Goal: Task Accomplishment & Management: Manage account settings

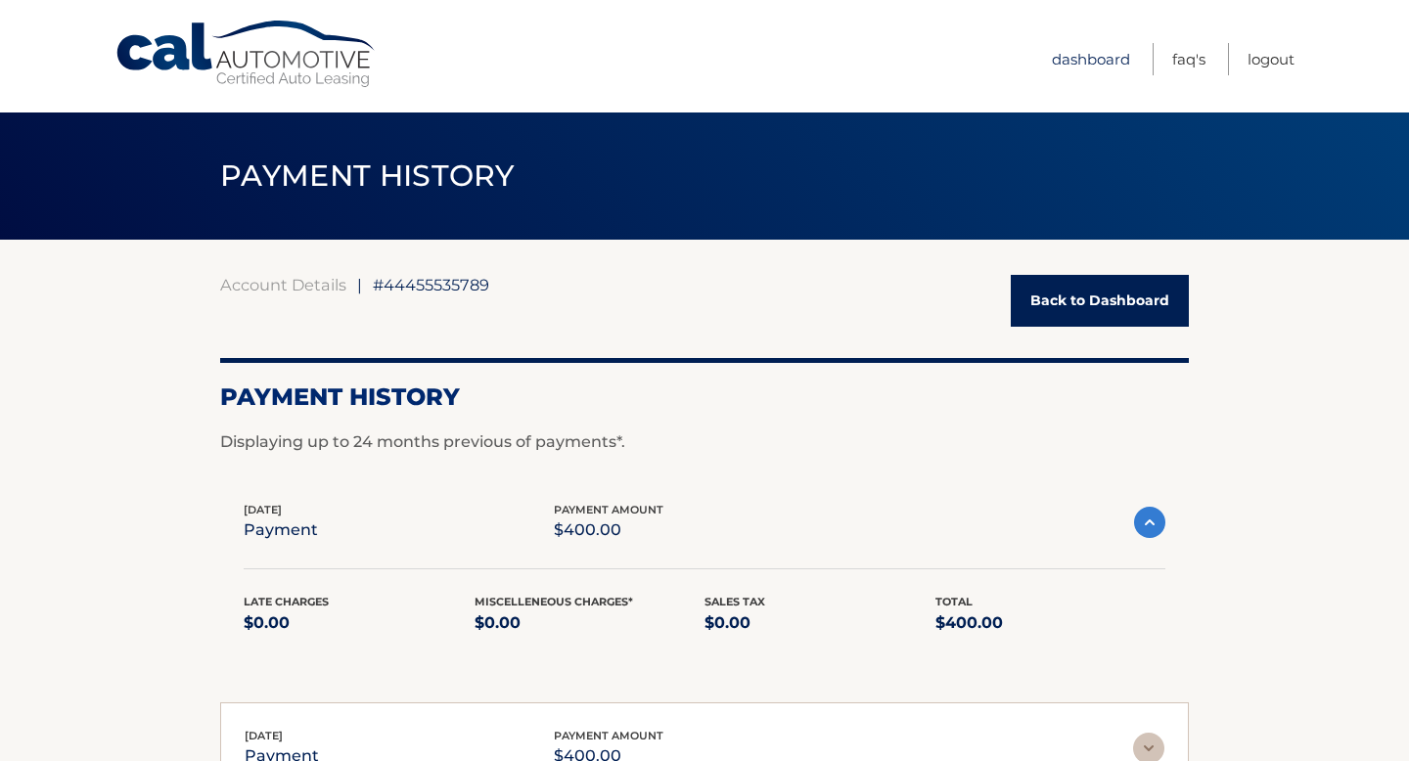
click at [1097, 63] on link "Dashboard" at bounding box center [1091, 59] width 78 height 32
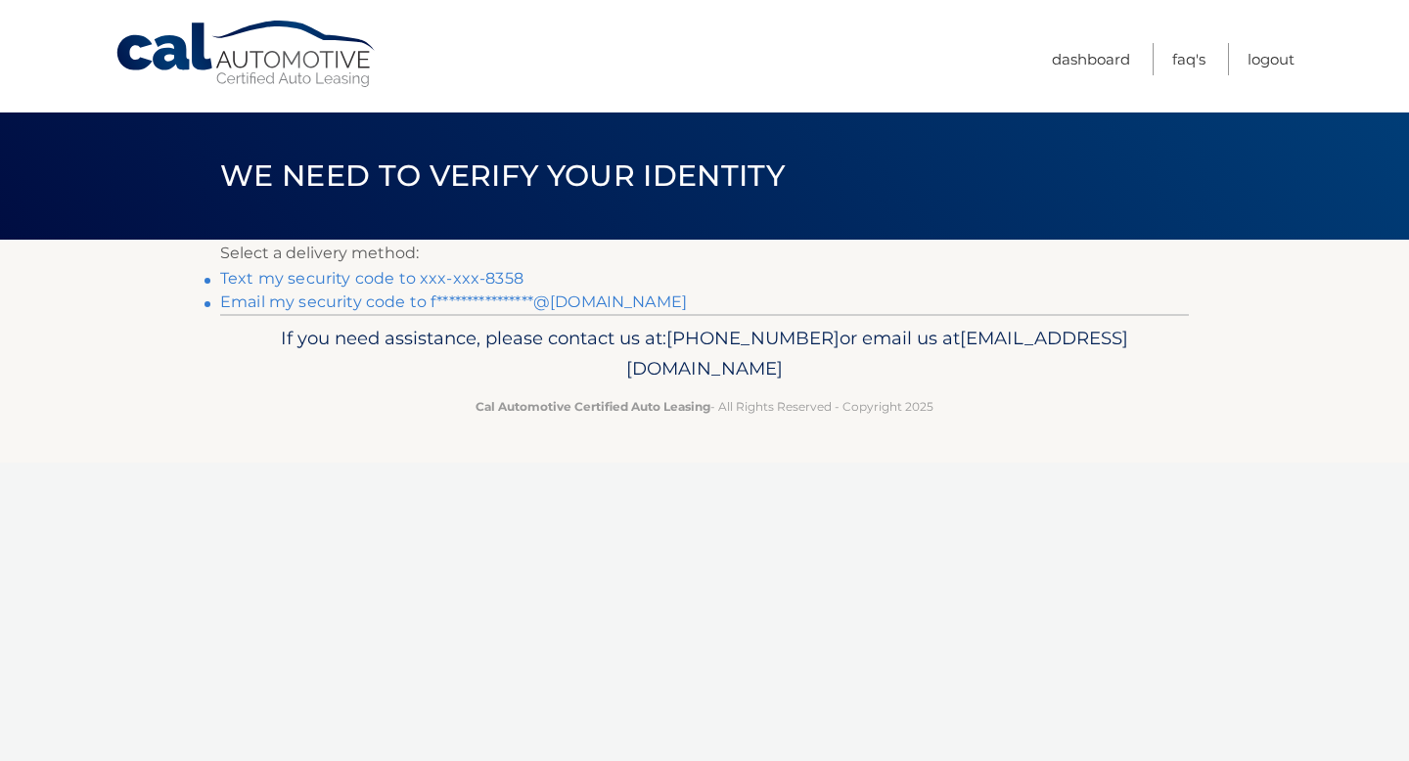
click at [444, 276] on link "Text my security code to xxx-xxx-8358" at bounding box center [371, 278] width 303 height 19
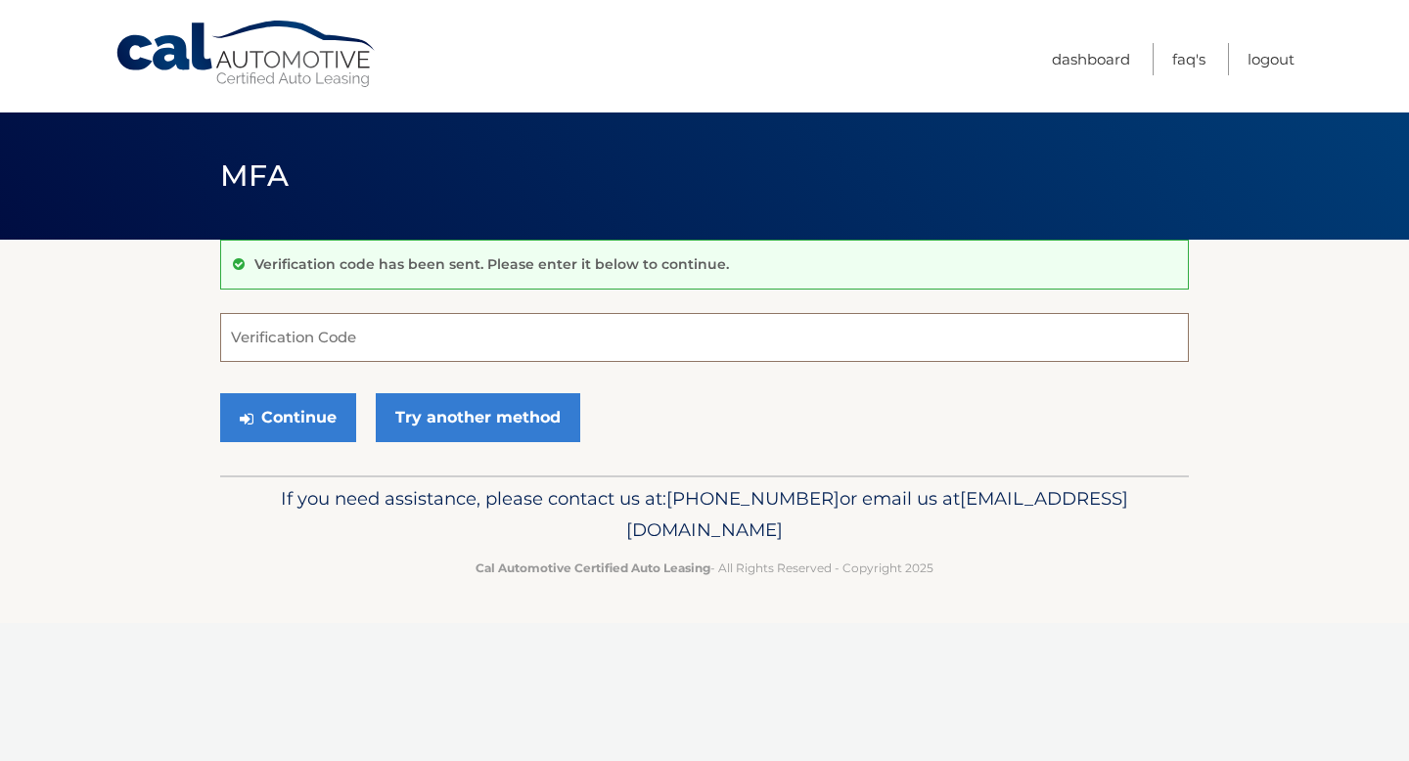
click at [416, 342] on input "Verification Code" at bounding box center [704, 337] width 968 height 49
type input "446389"
click at [310, 419] on button "Continue" at bounding box center [288, 417] width 136 height 49
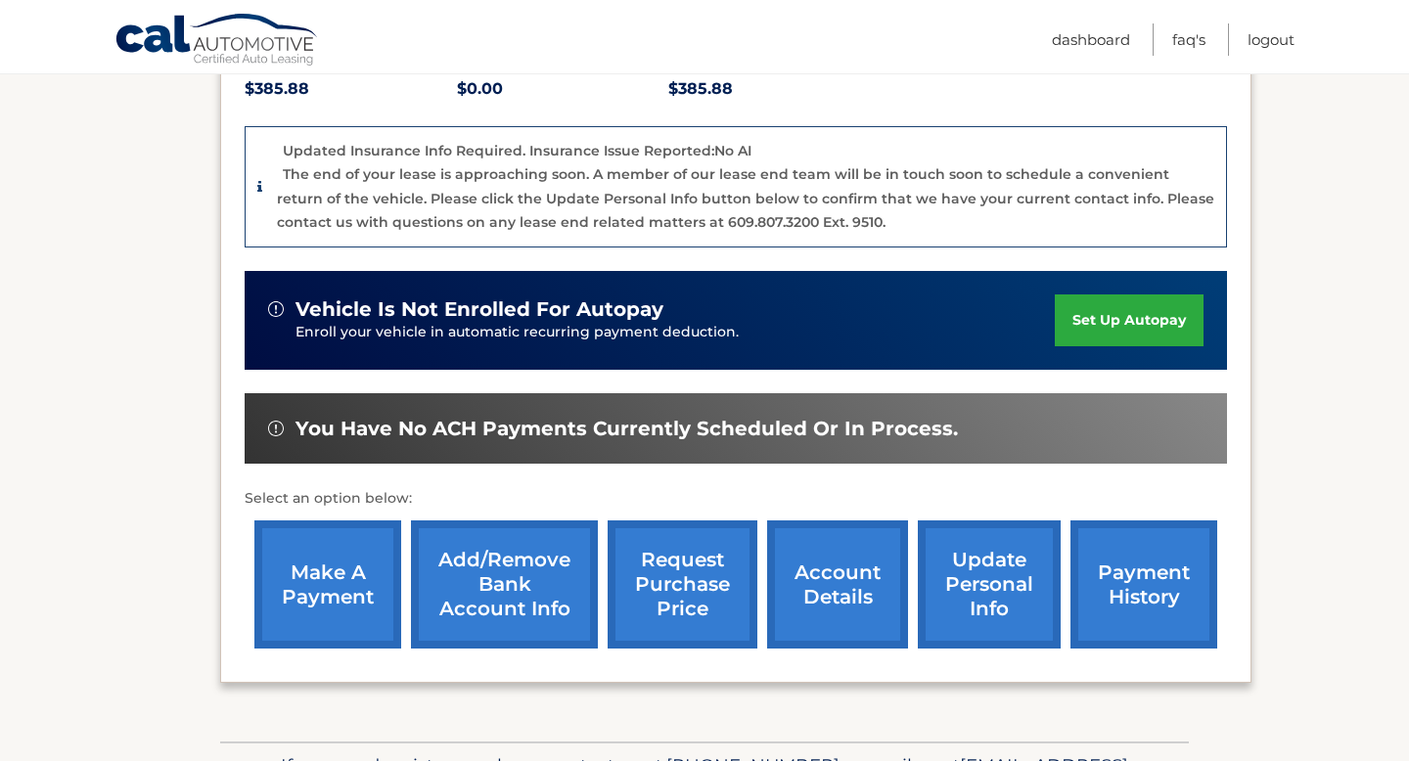
scroll to position [568, 0]
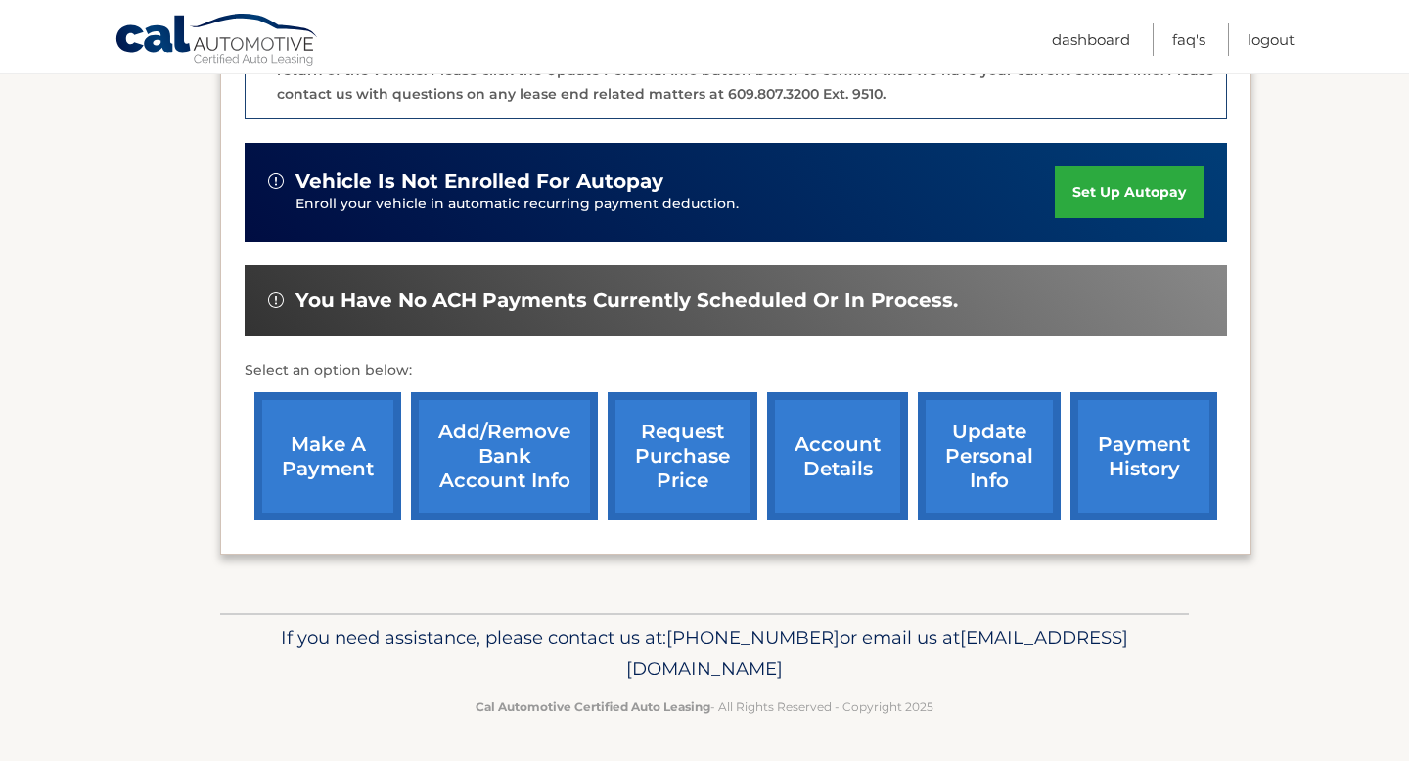
click at [1131, 465] on link "payment history" at bounding box center [1143, 456] width 147 height 128
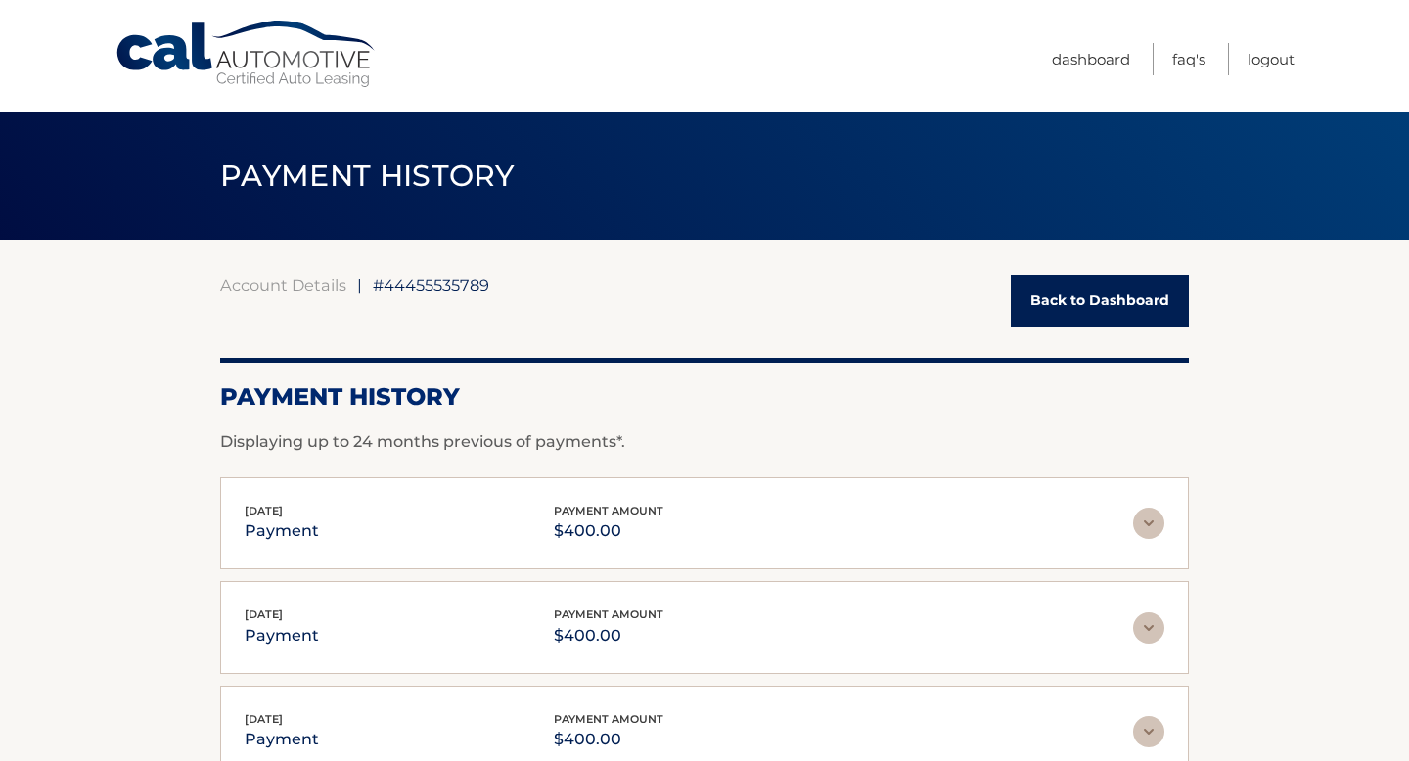
click at [1043, 528] on div "[DATE] payment payment amount $400.00" at bounding box center [689, 524] width 888 height 44
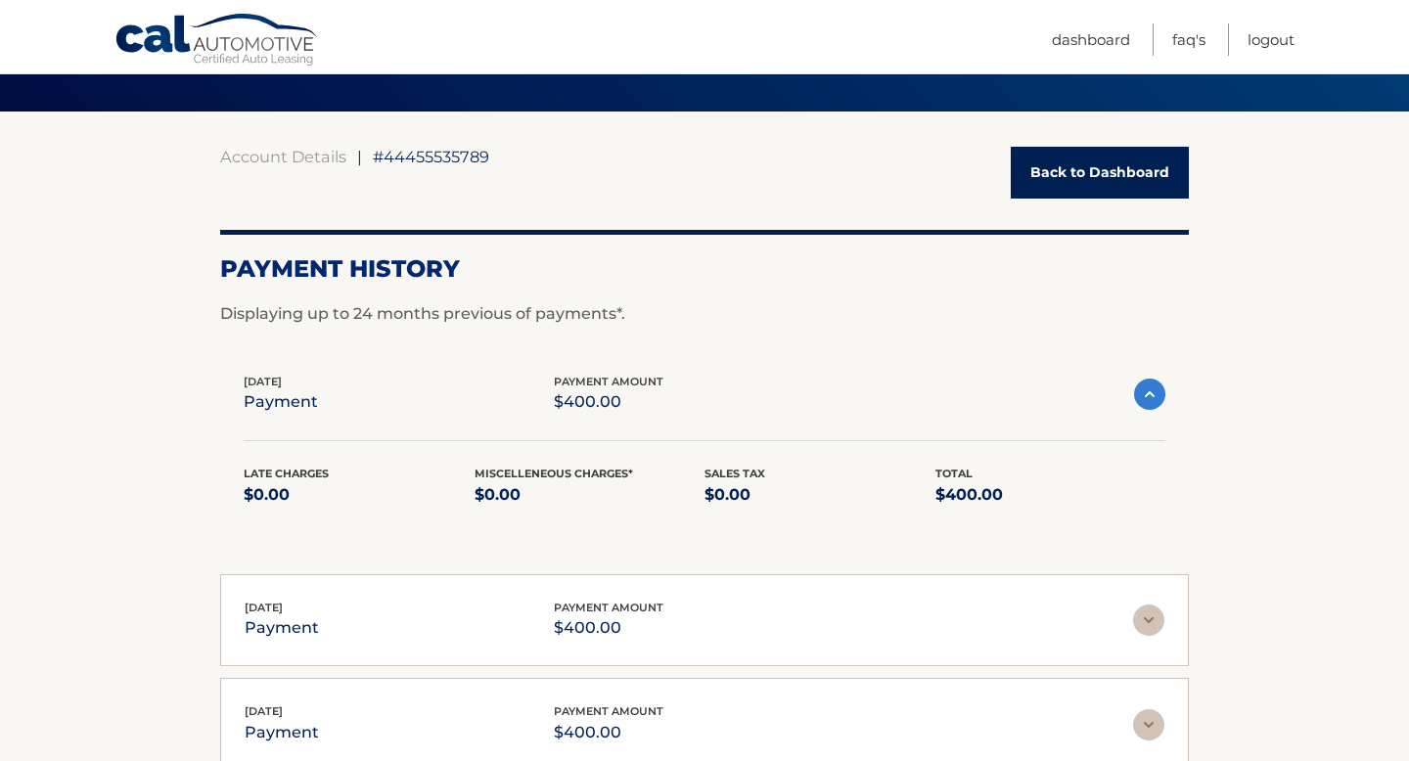
scroll to position [192, 0]
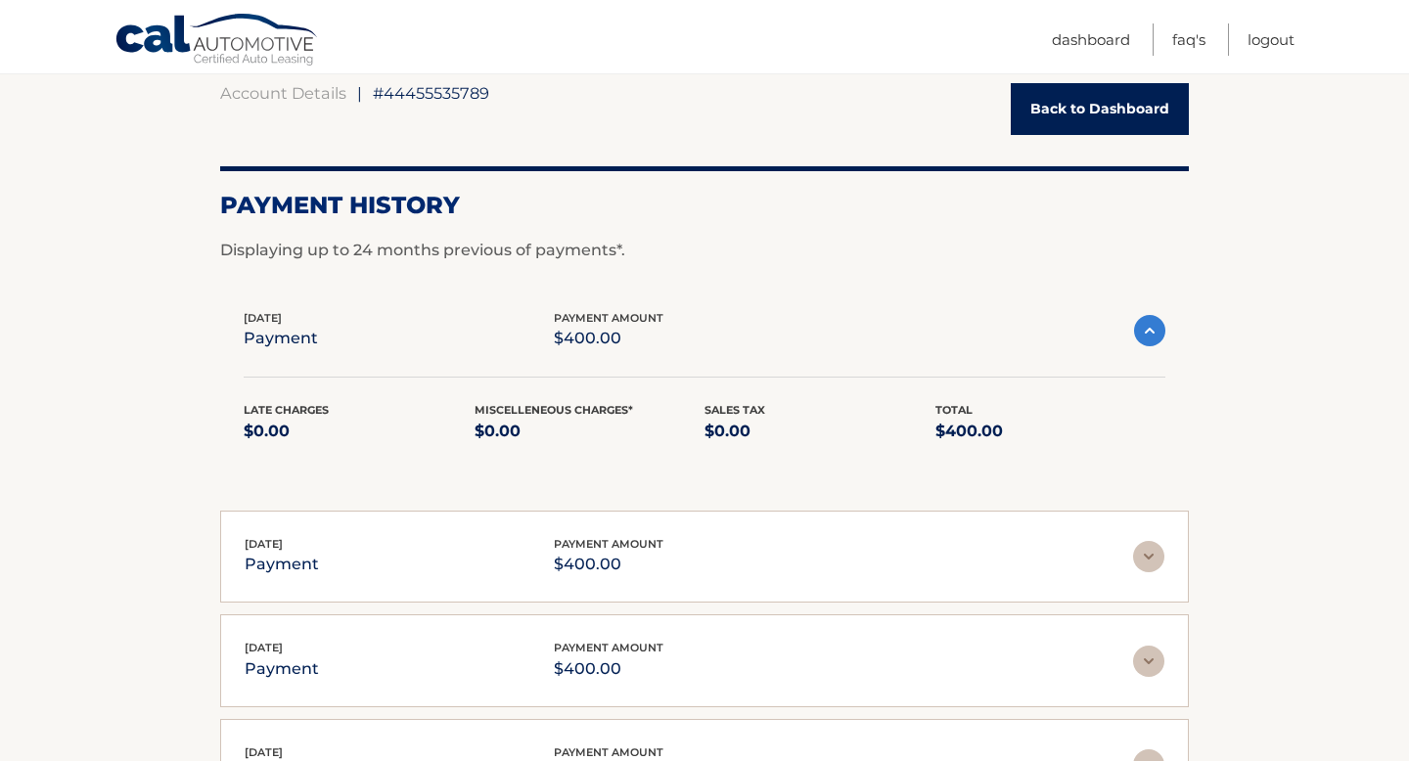
click at [1136, 550] on img at bounding box center [1148, 556] width 31 height 31
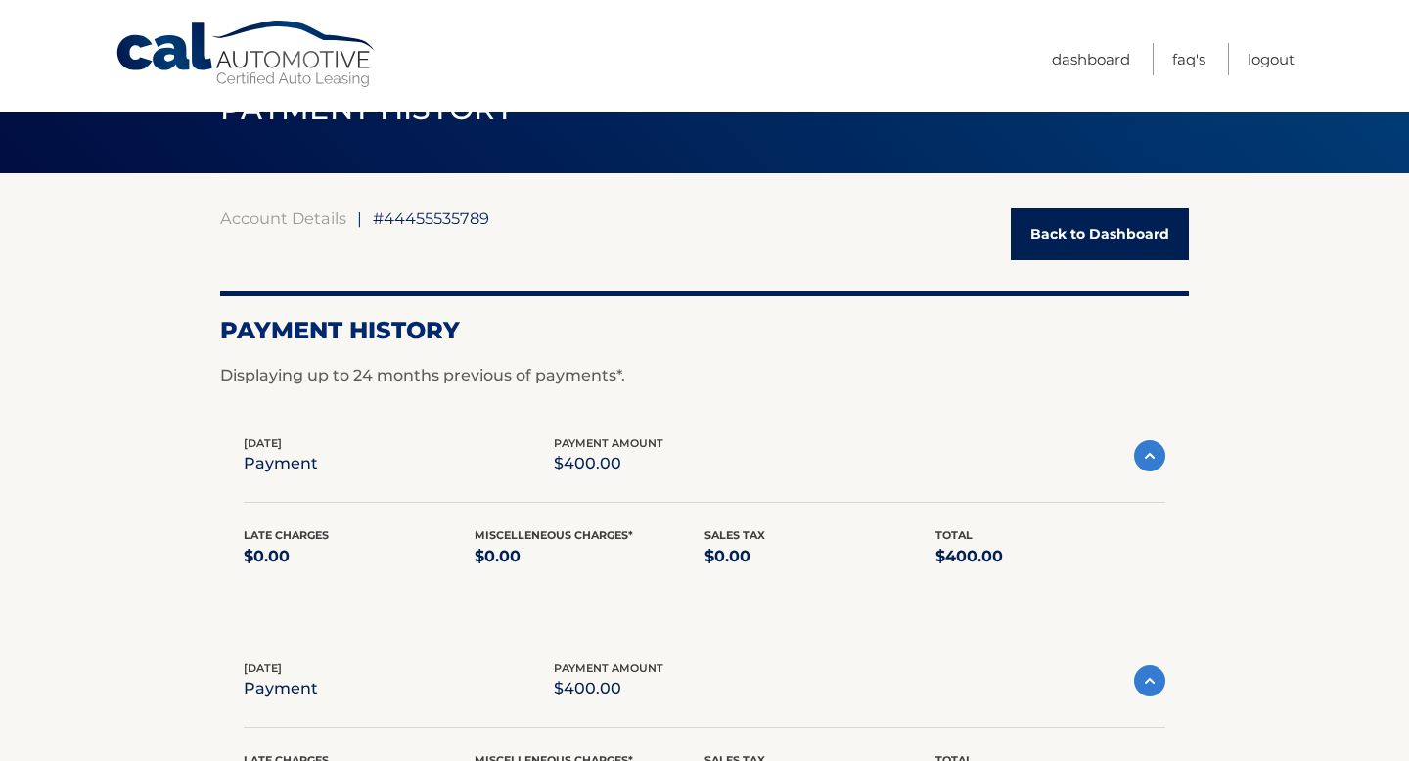
scroll to position [0, 0]
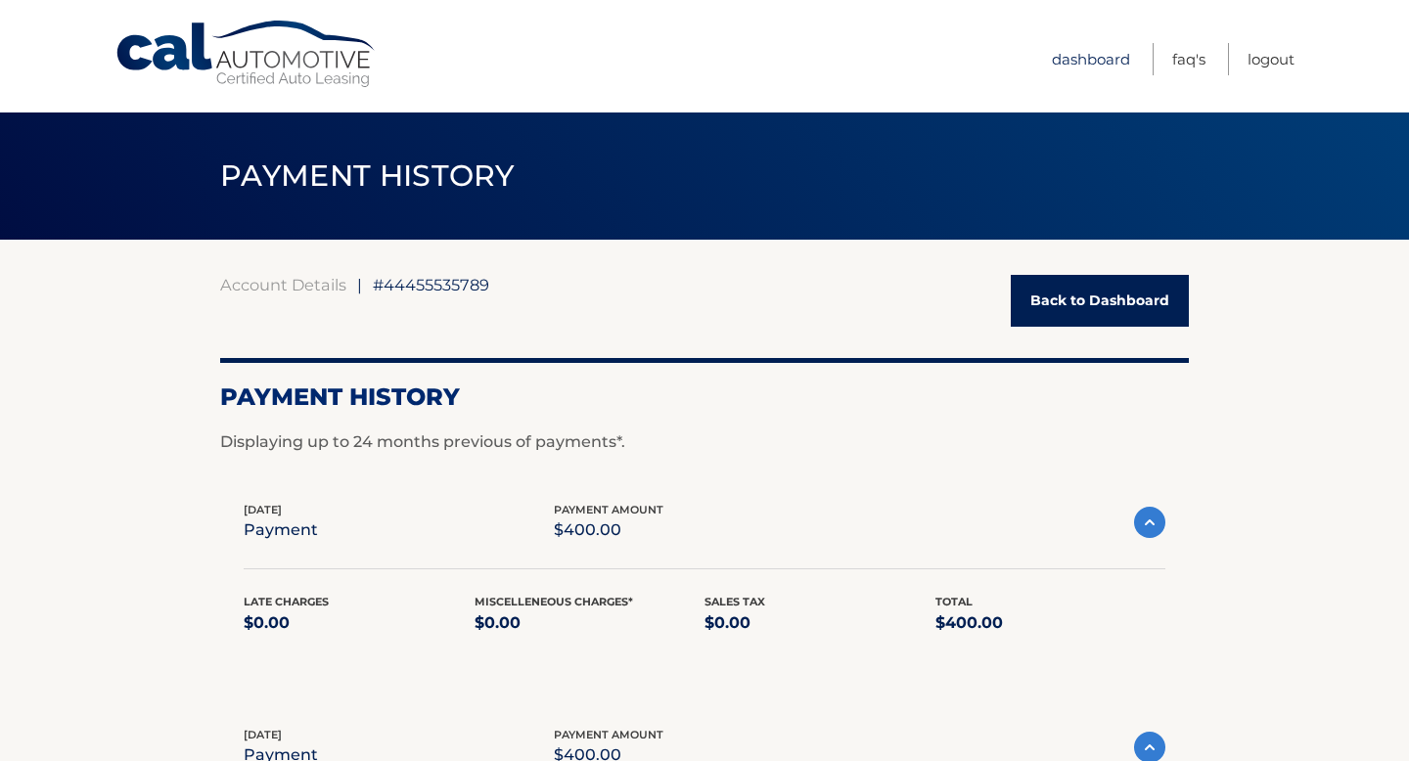
click at [1078, 68] on link "Dashboard" at bounding box center [1091, 59] width 78 height 32
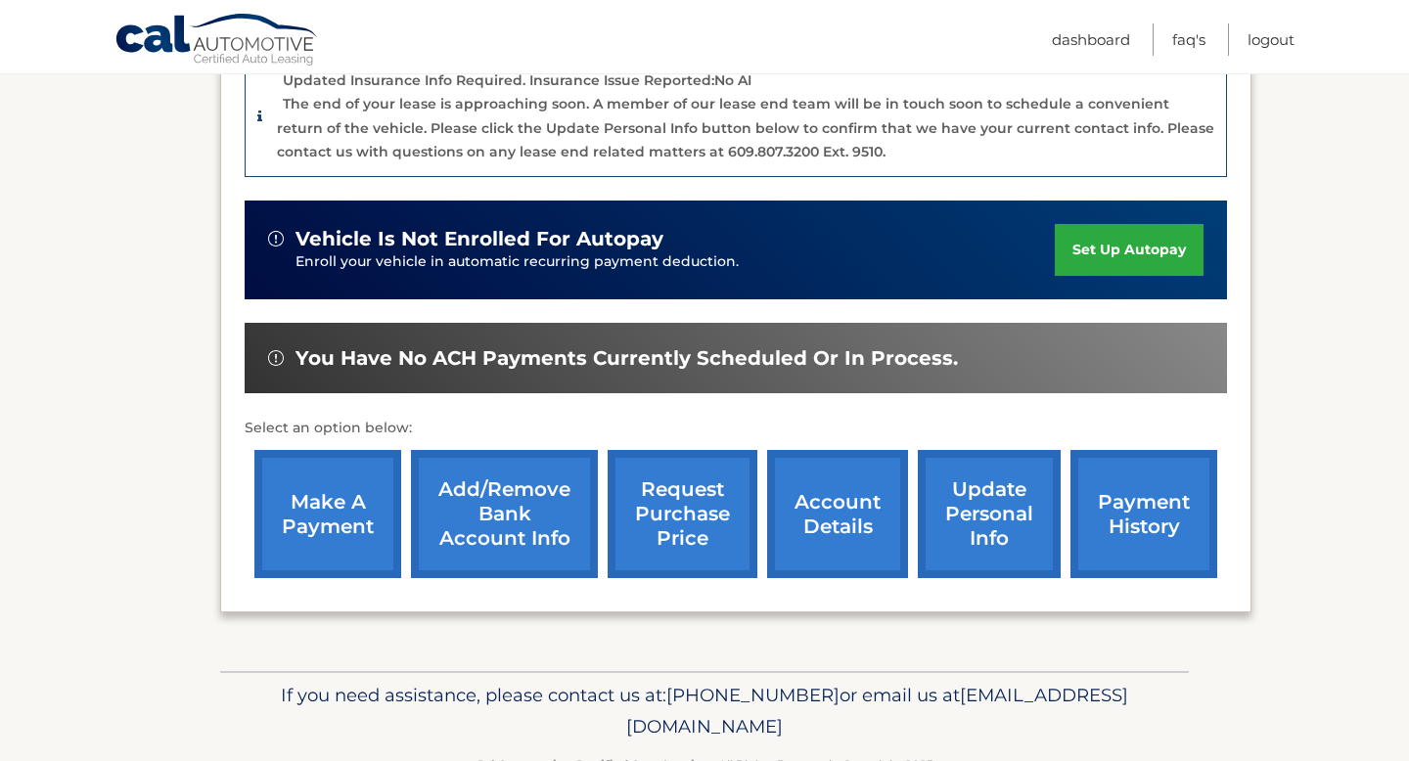
scroll to position [568, 0]
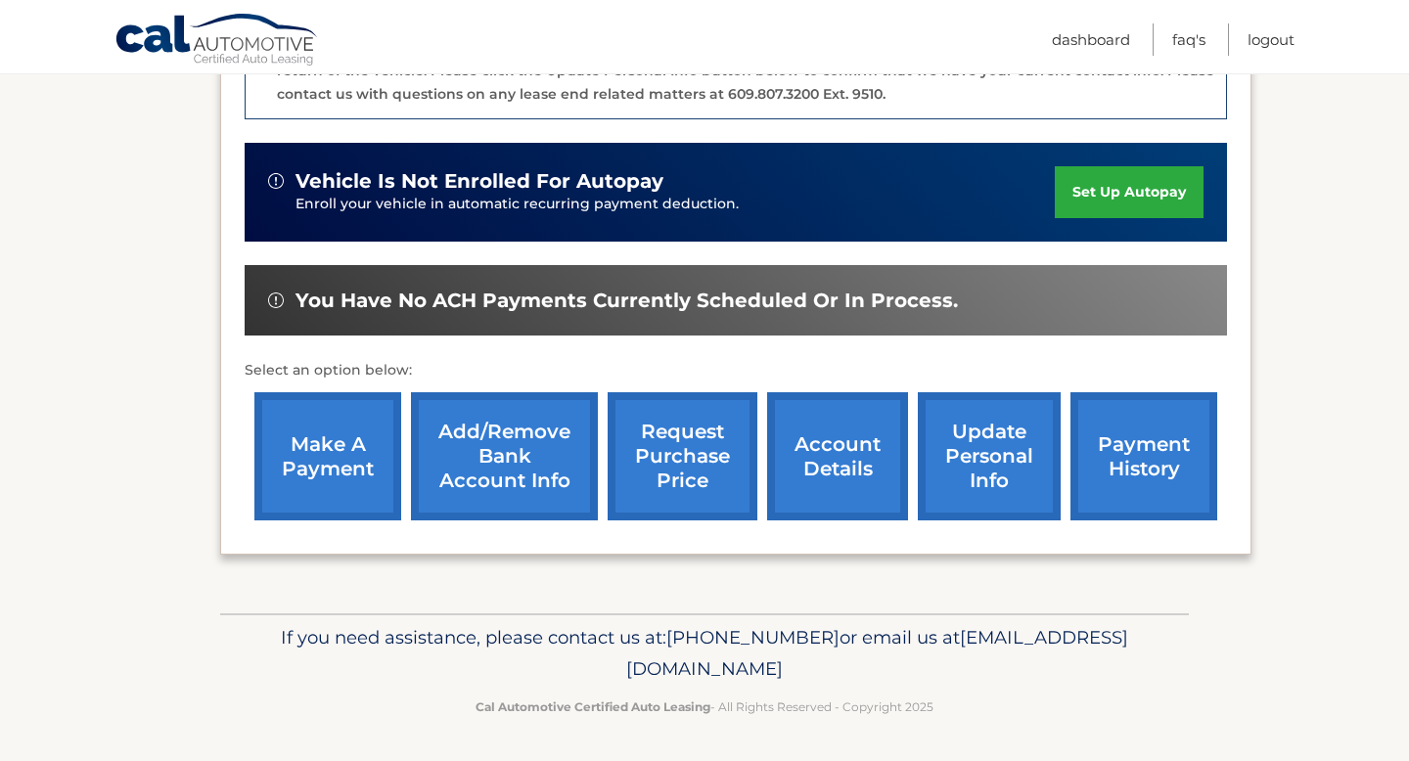
click at [796, 464] on link "account details" at bounding box center [837, 456] width 141 height 128
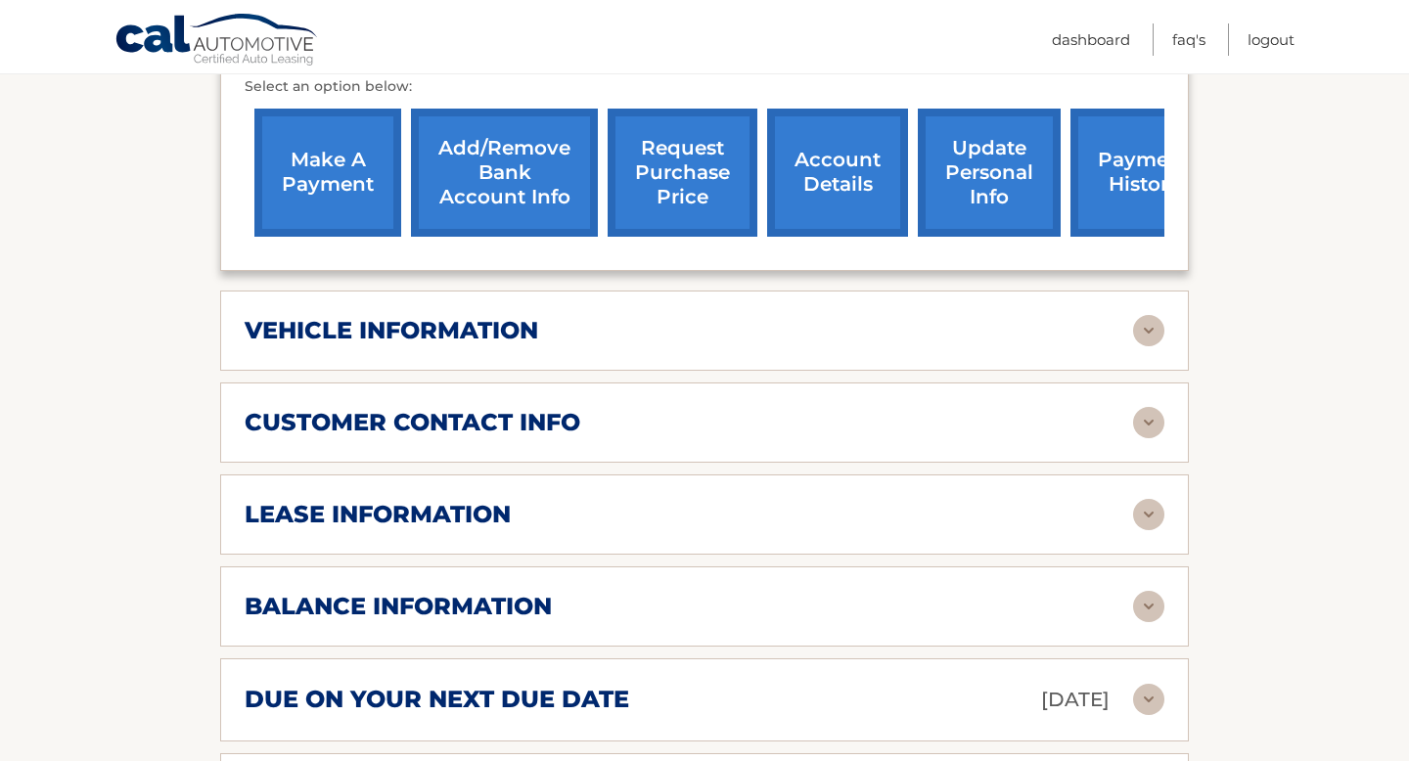
scroll to position [757, 0]
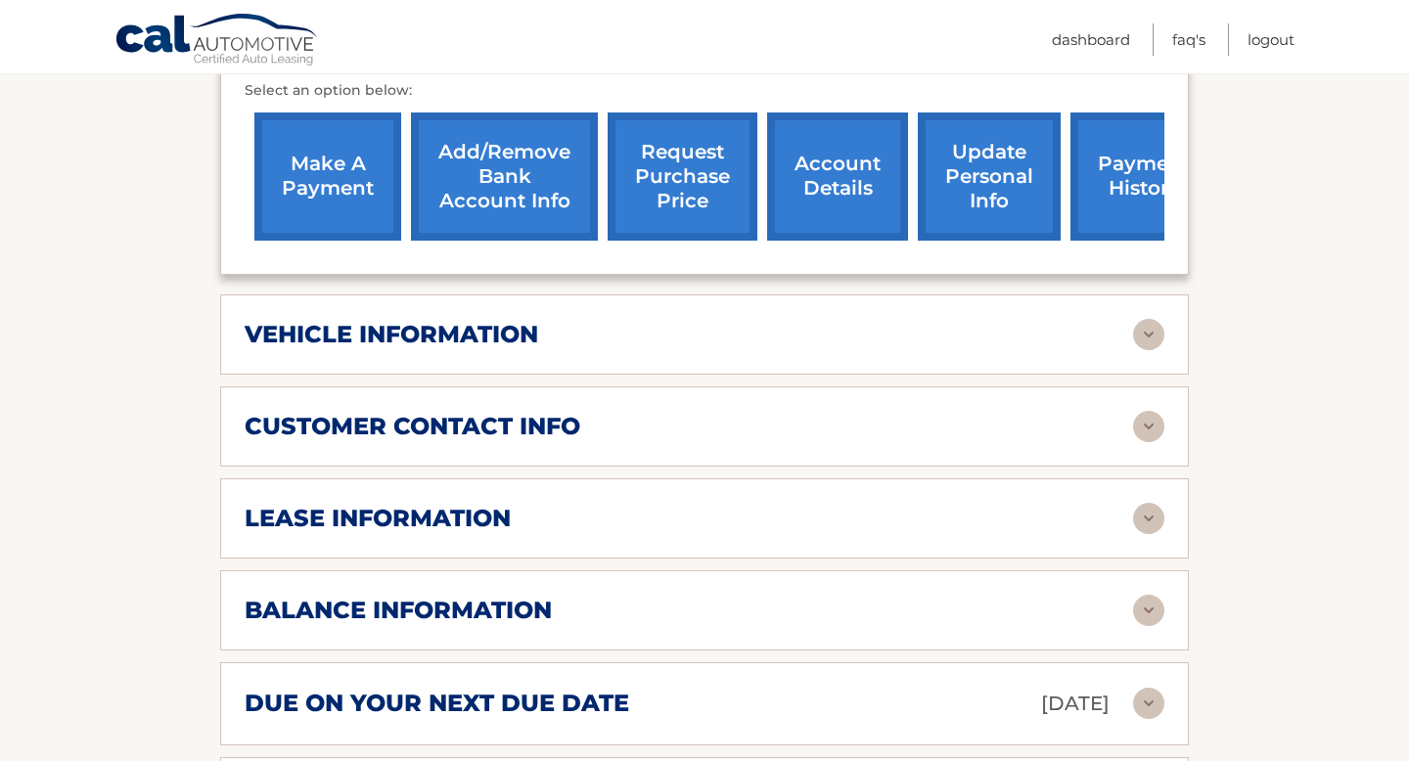
click at [1133, 166] on link "payment history" at bounding box center [1143, 176] width 147 height 128
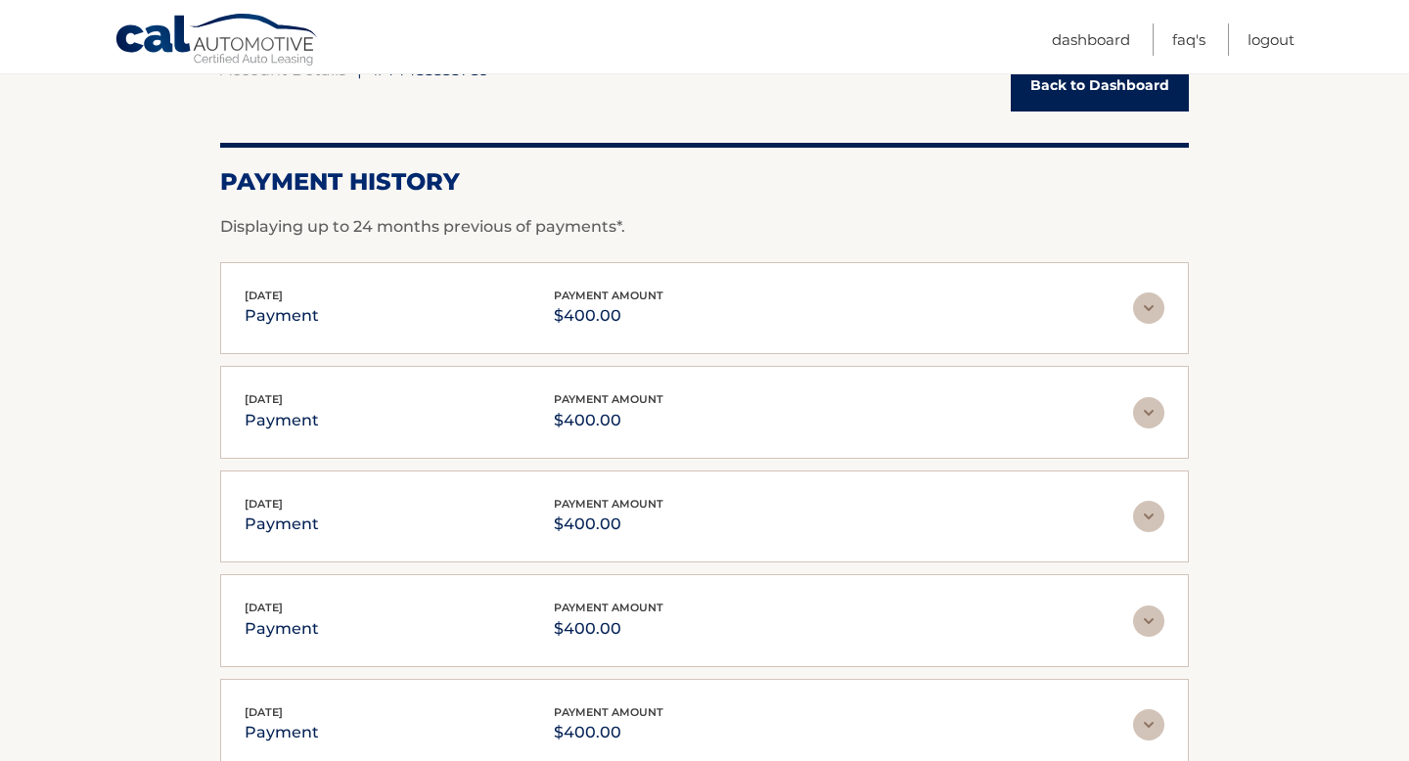
scroll to position [299, 0]
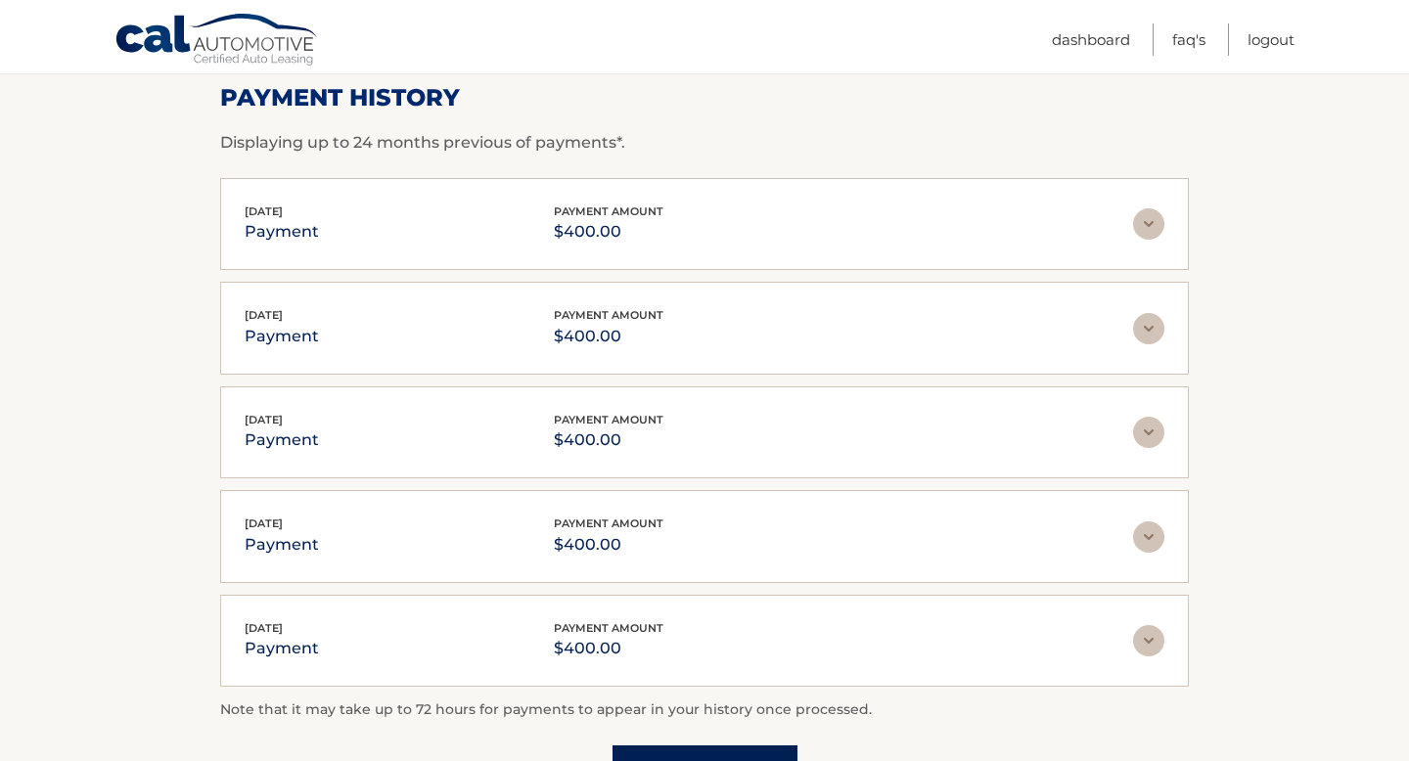
click at [728, 235] on div "Sep 16, 2025 payment payment amount $400.00" at bounding box center [689, 224] width 888 height 44
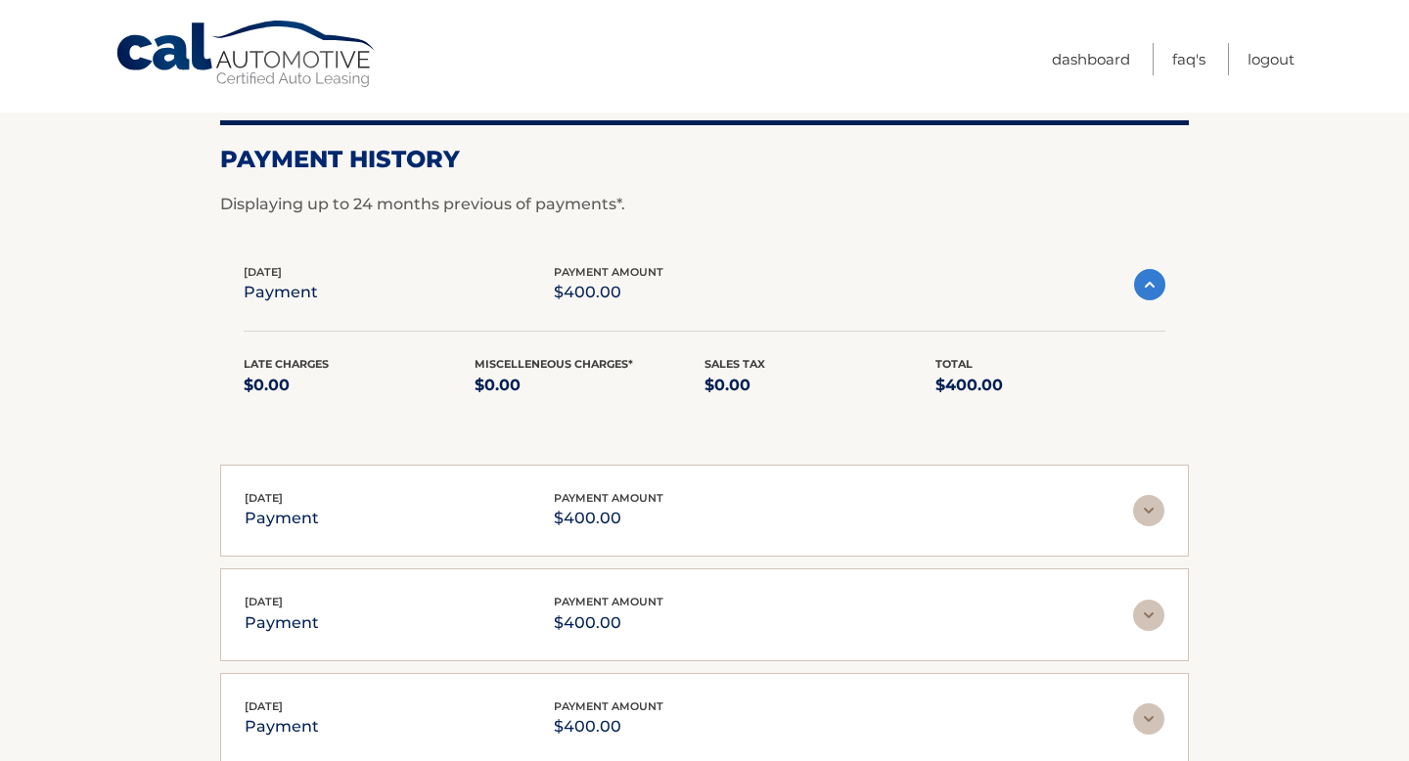
scroll to position [0, 0]
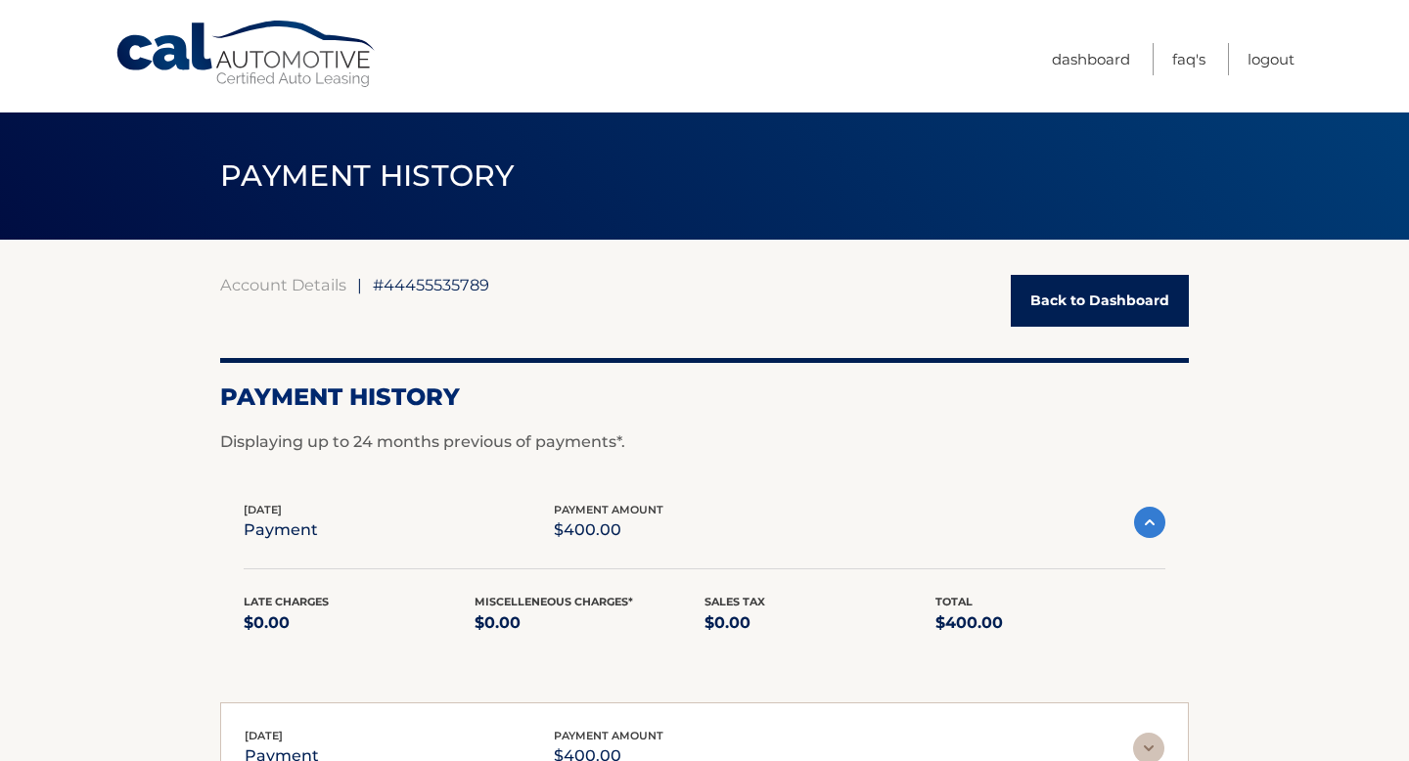
click at [291, 79] on link "Cal Automotive" at bounding box center [246, 54] width 264 height 69
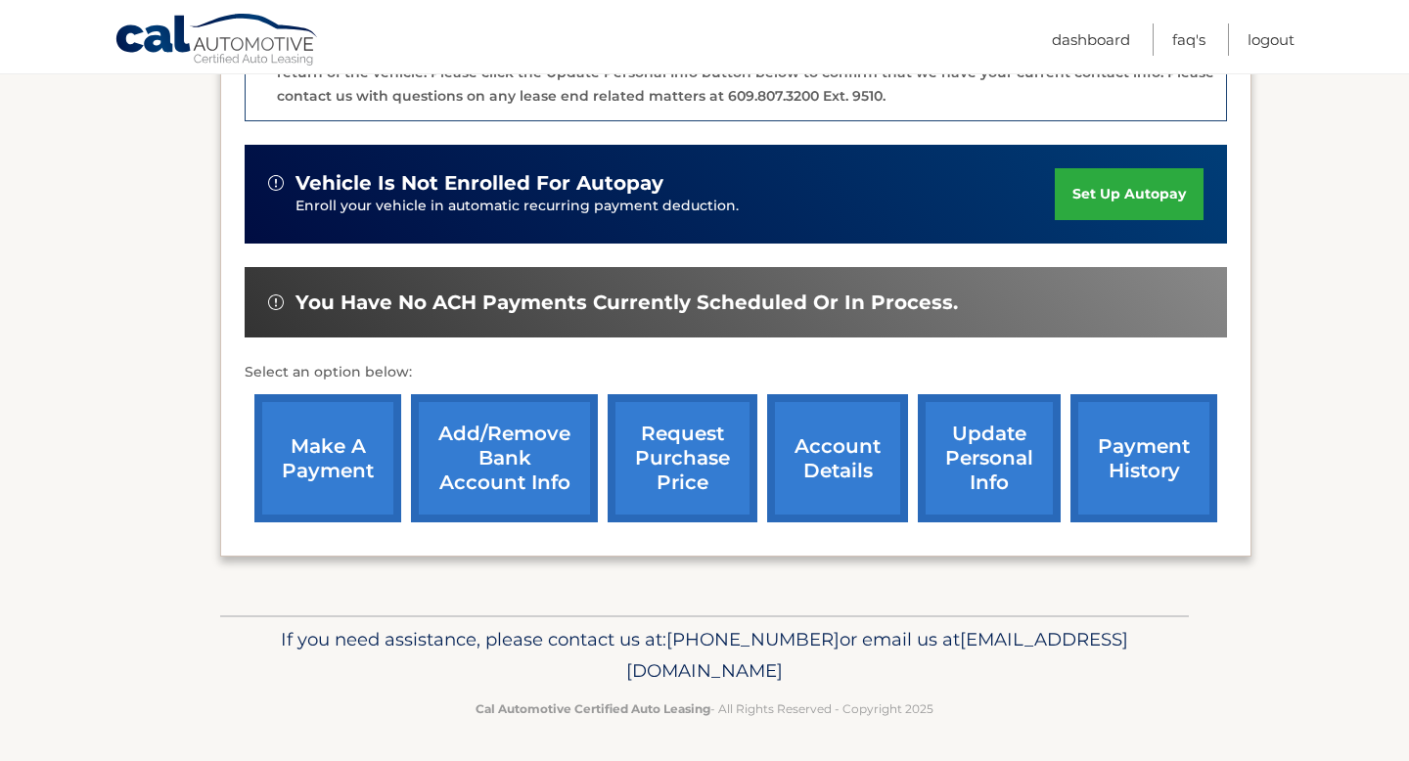
scroll to position [568, 0]
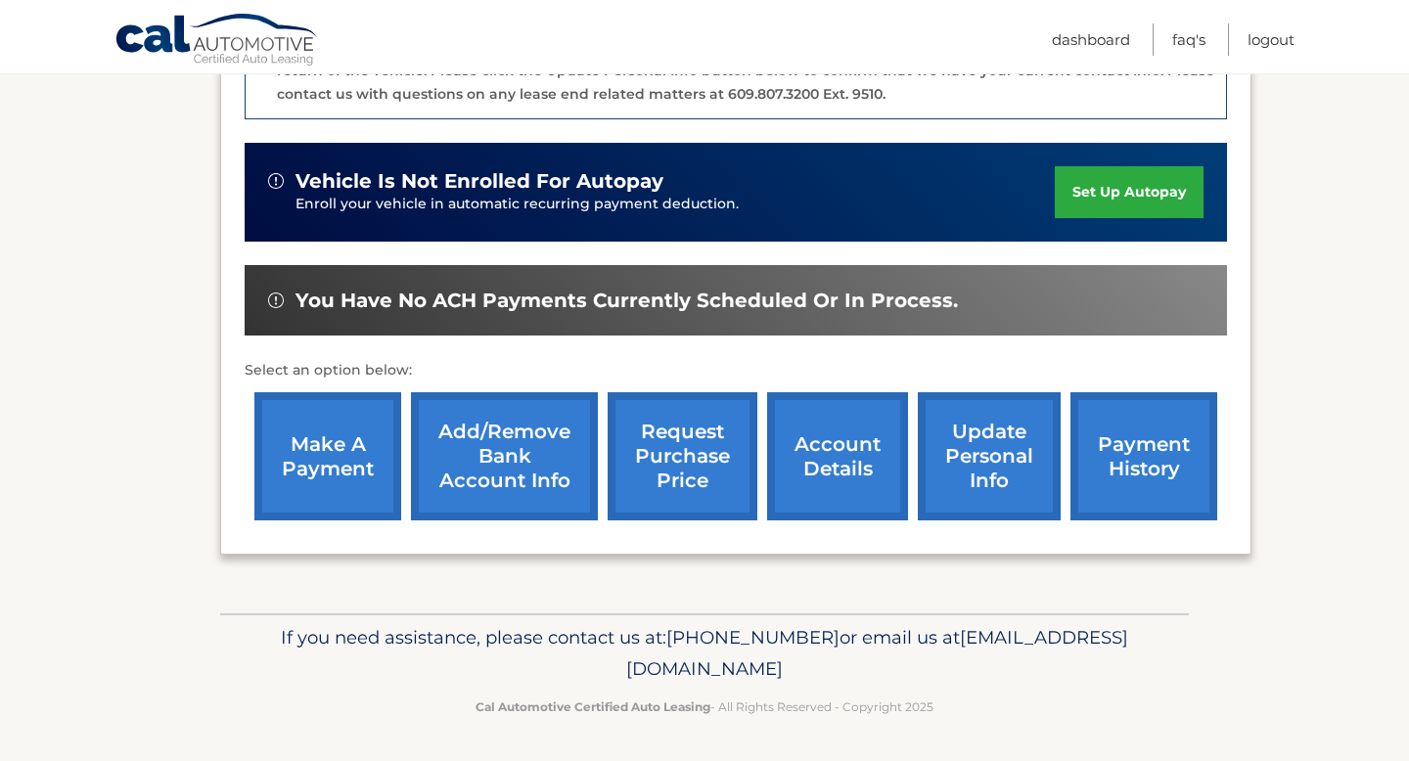
click at [316, 453] on link "make a payment" at bounding box center [327, 456] width 147 height 128
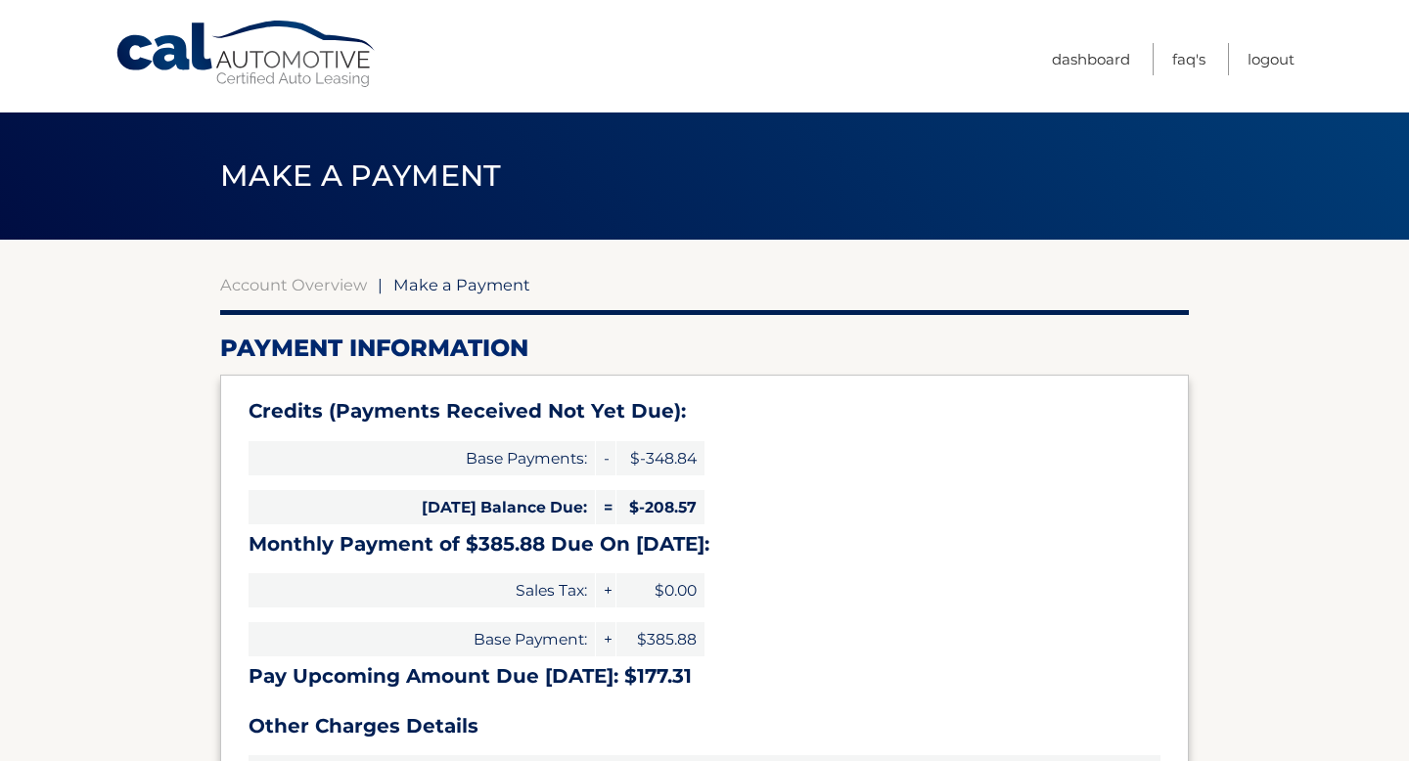
click at [246, 47] on link "Cal Automotive" at bounding box center [246, 54] width 264 height 69
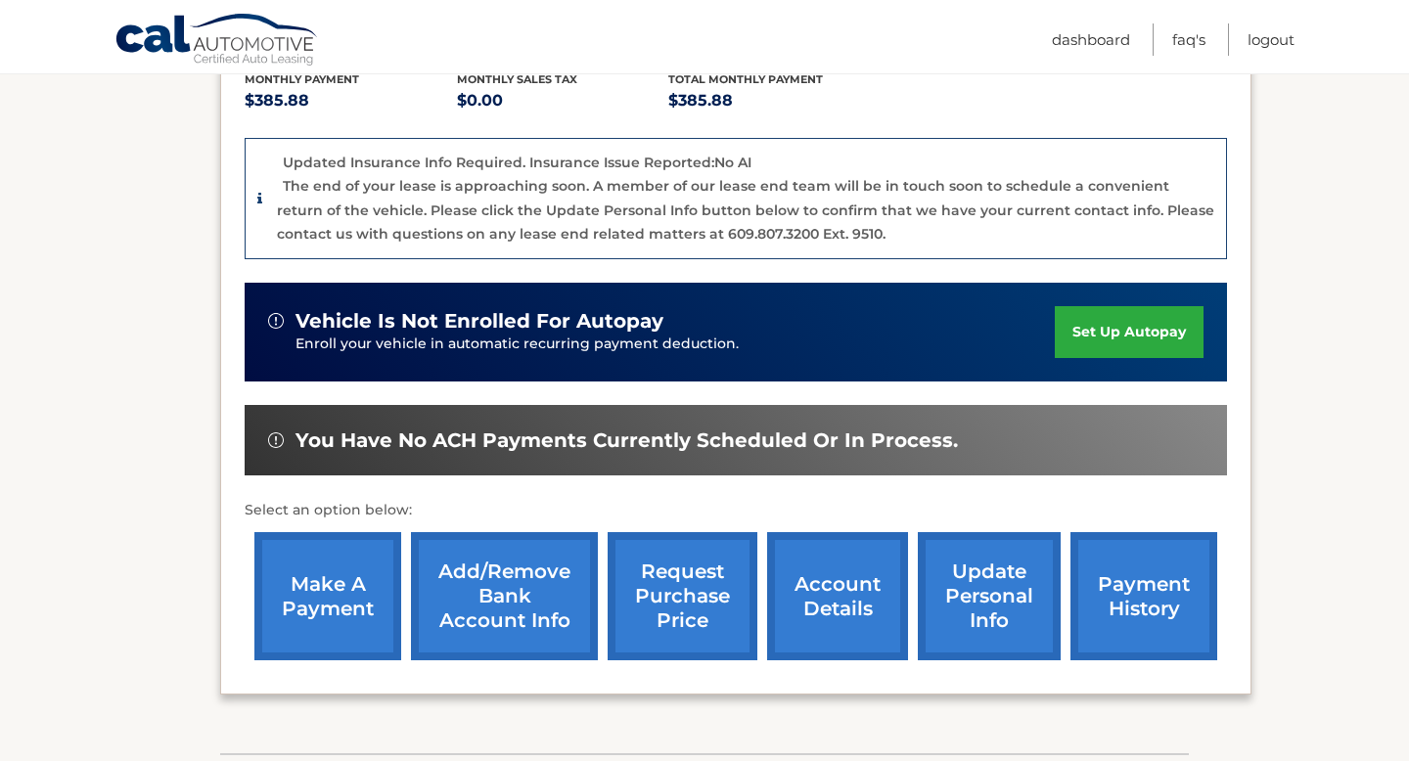
scroll to position [445, 0]
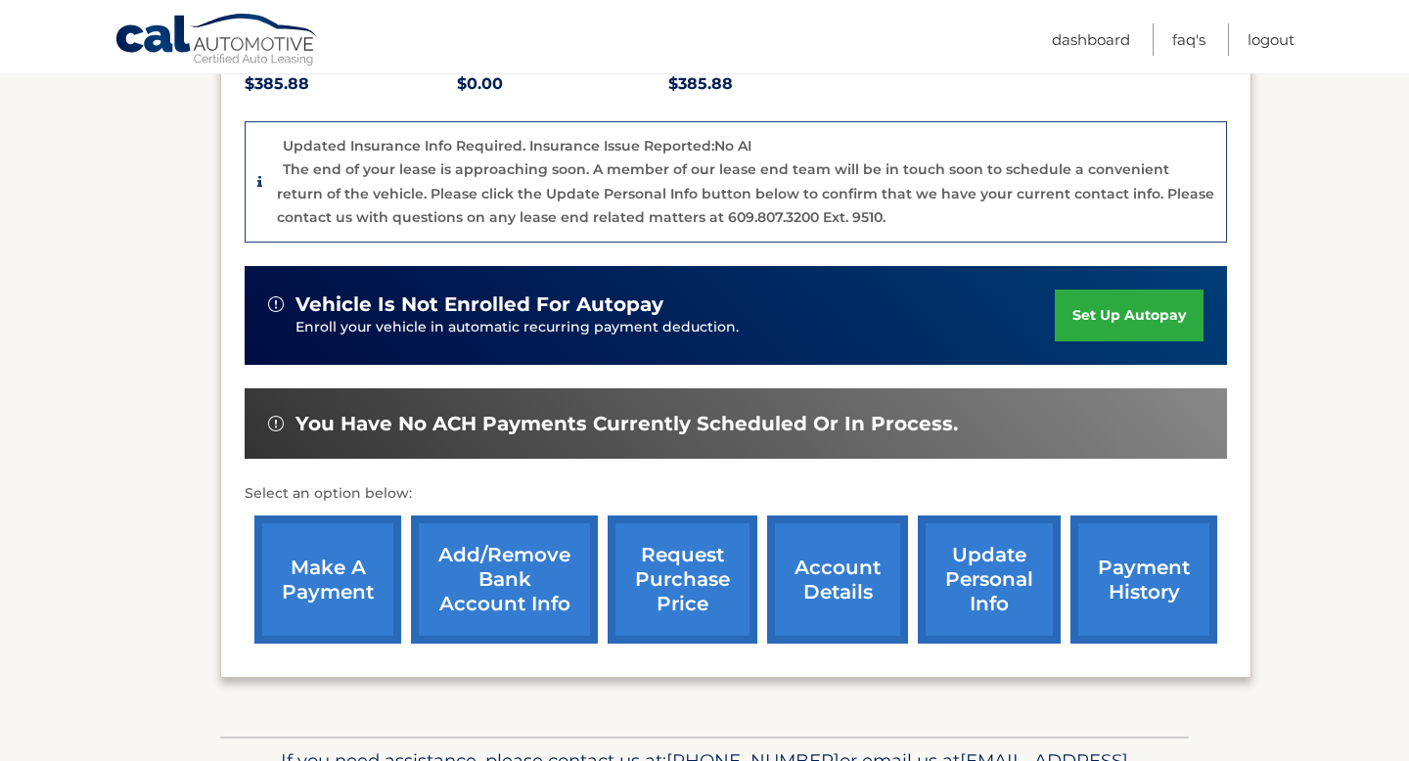
click at [1102, 603] on link "payment history" at bounding box center [1143, 580] width 147 height 128
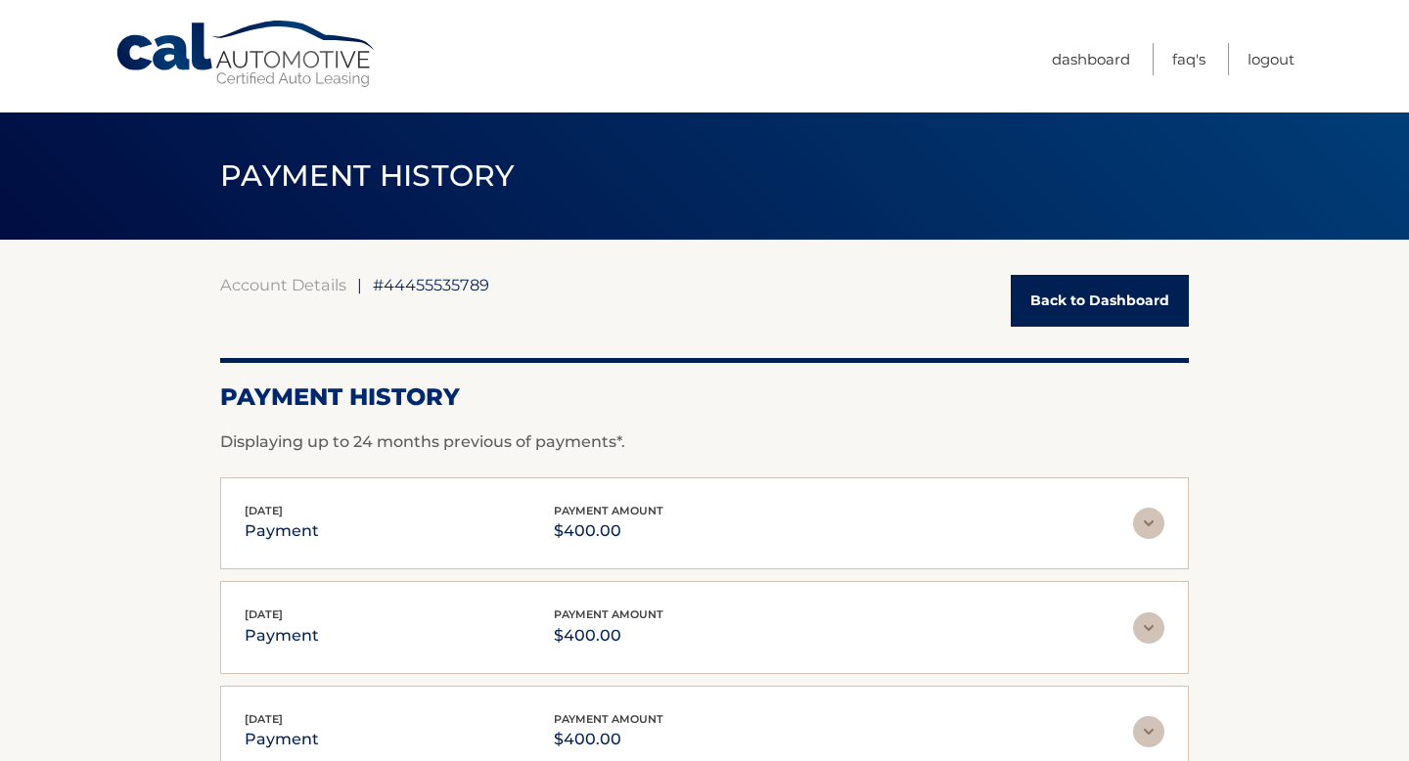
click at [1146, 302] on link "Back to Dashboard" at bounding box center [1100, 301] width 178 height 52
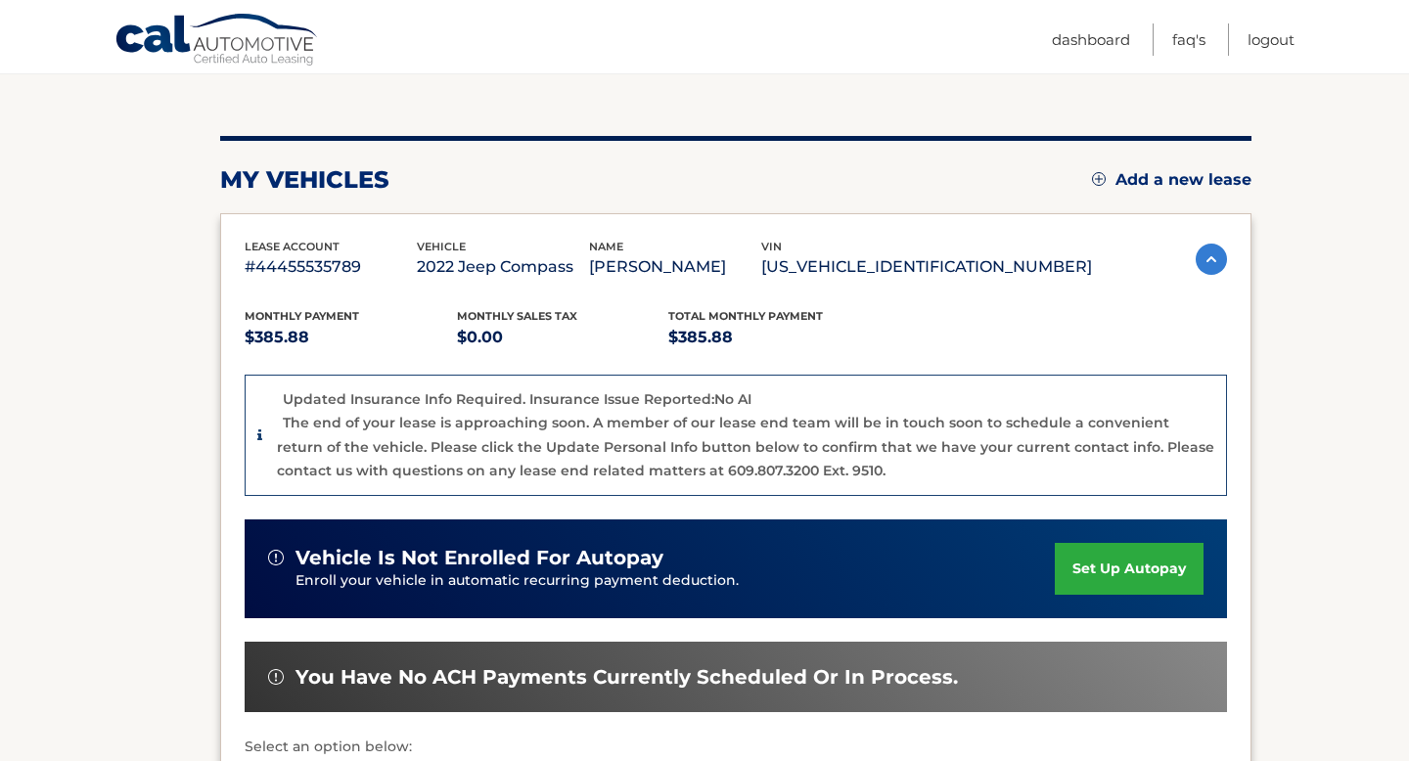
scroll to position [568, 0]
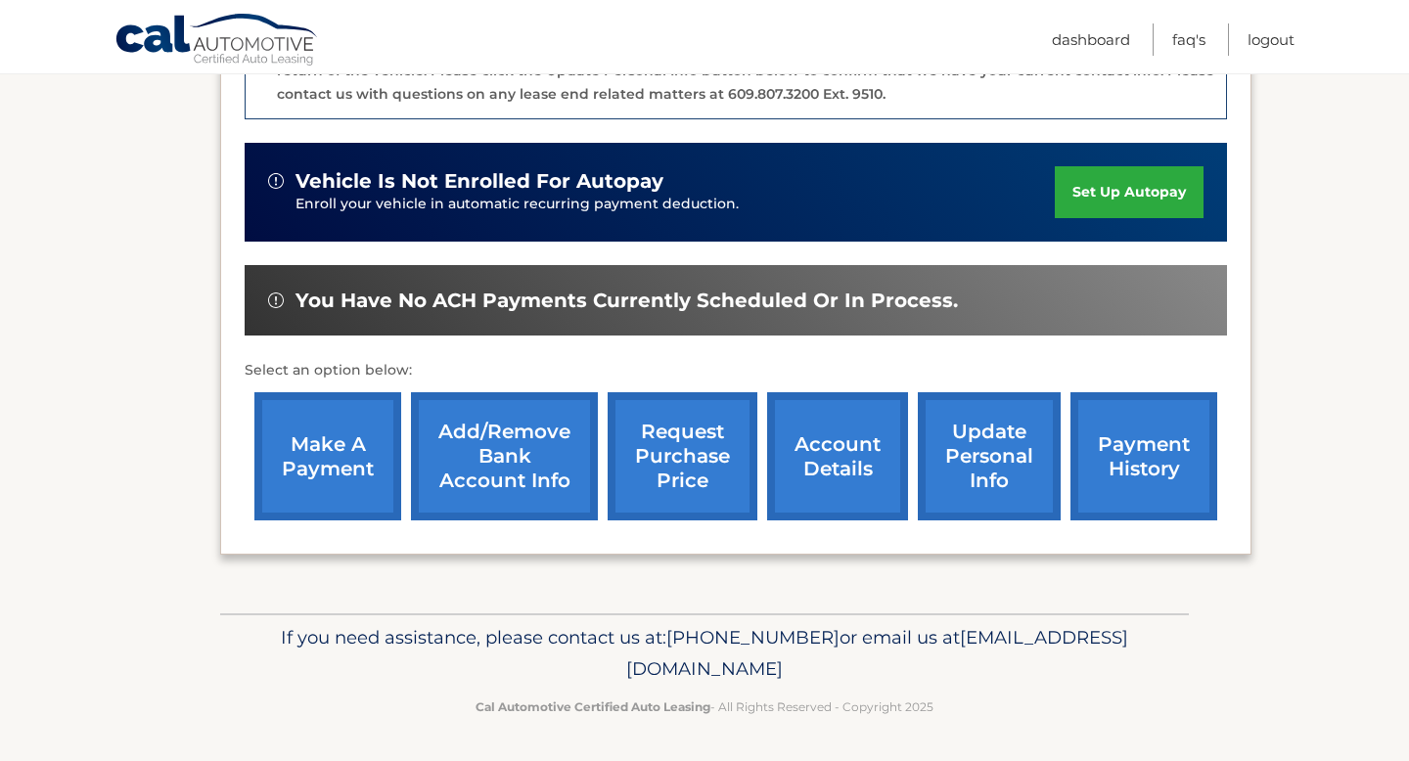
click at [1155, 447] on link "payment history" at bounding box center [1143, 456] width 147 height 128
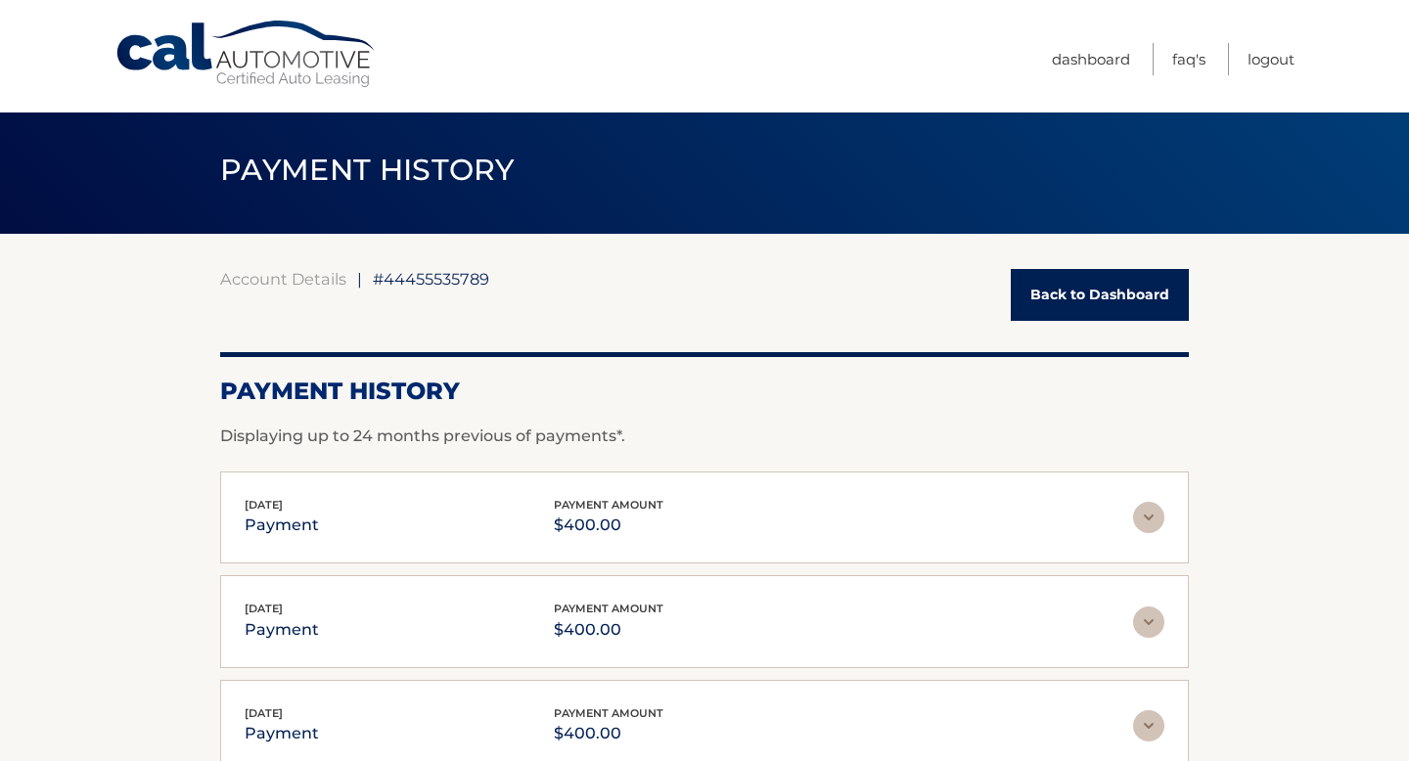
scroll to position [7, 0]
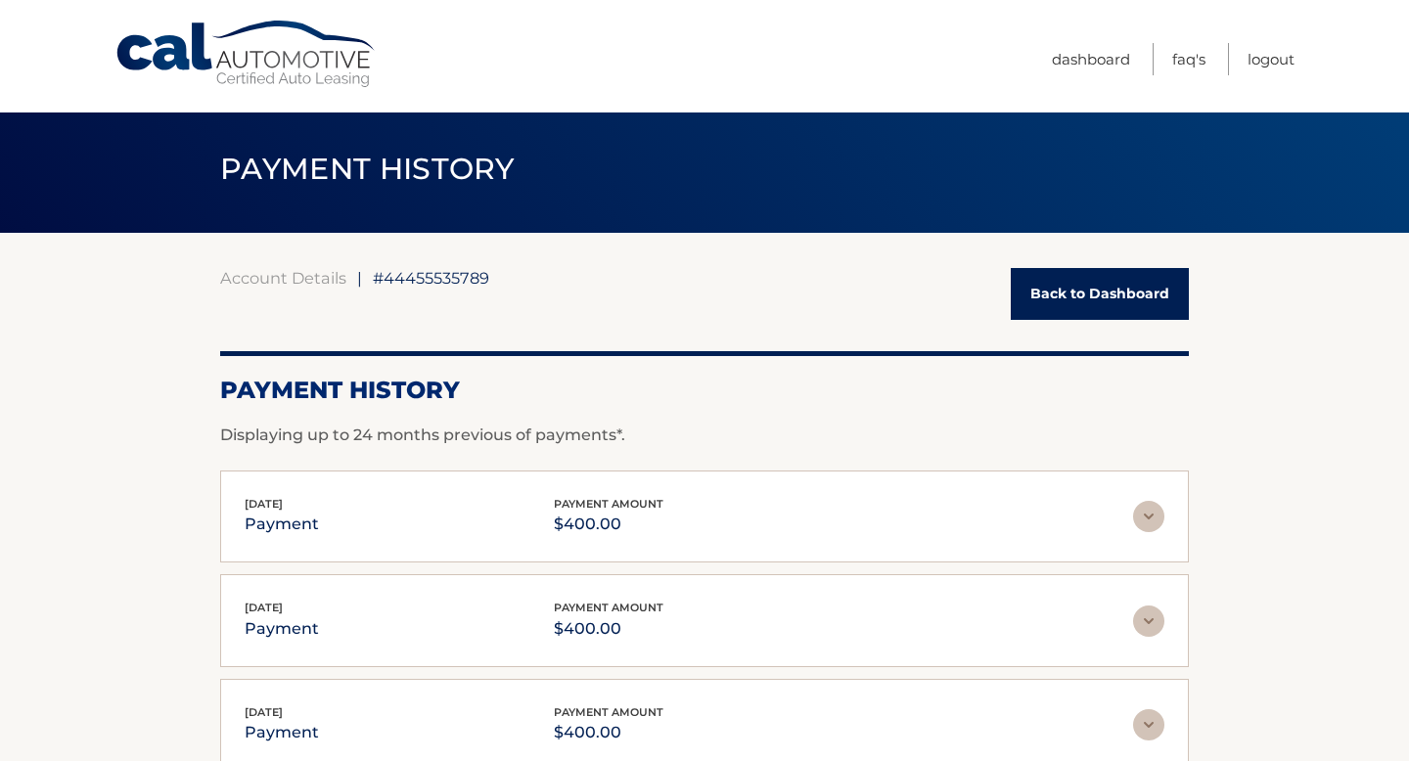
click at [1060, 301] on link "Back to Dashboard" at bounding box center [1100, 294] width 178 height 52
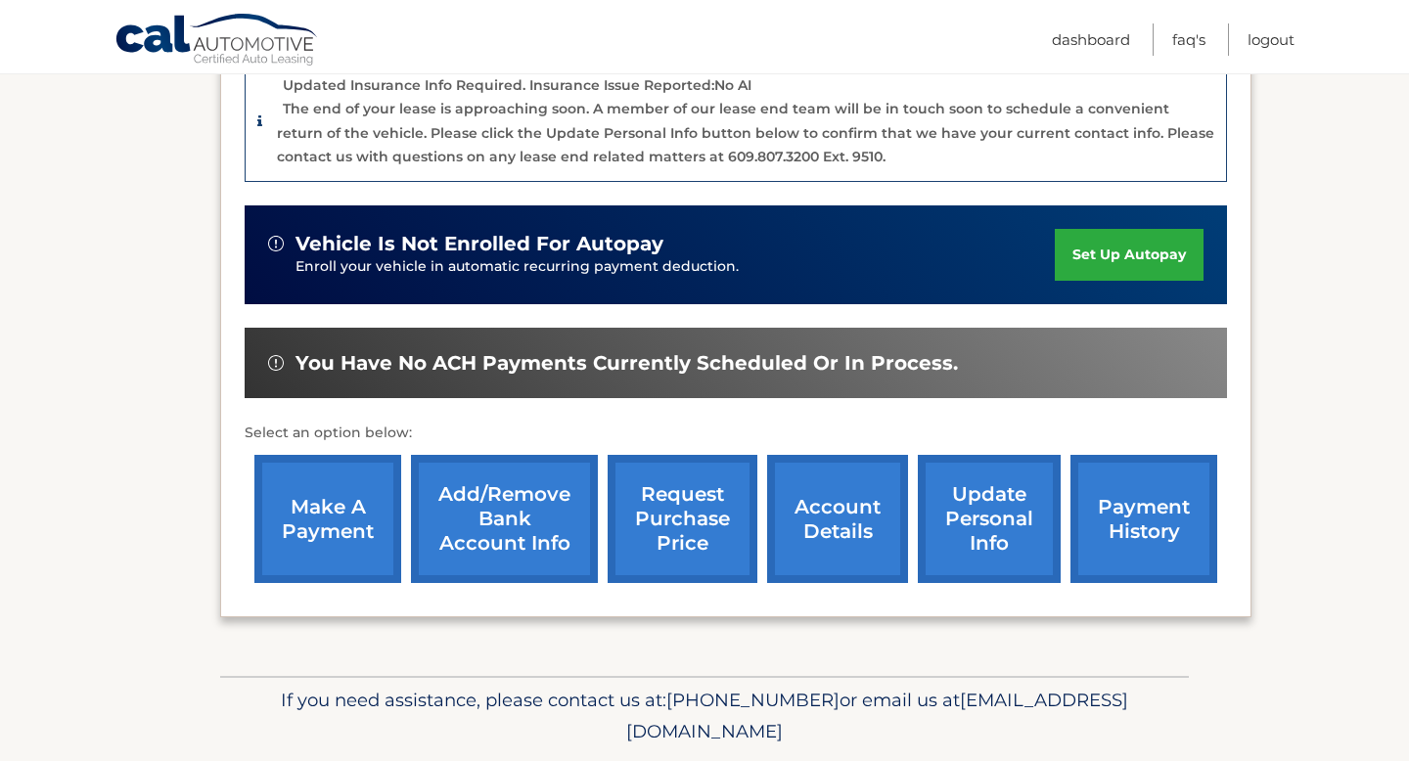
scroll to position [568, 0]
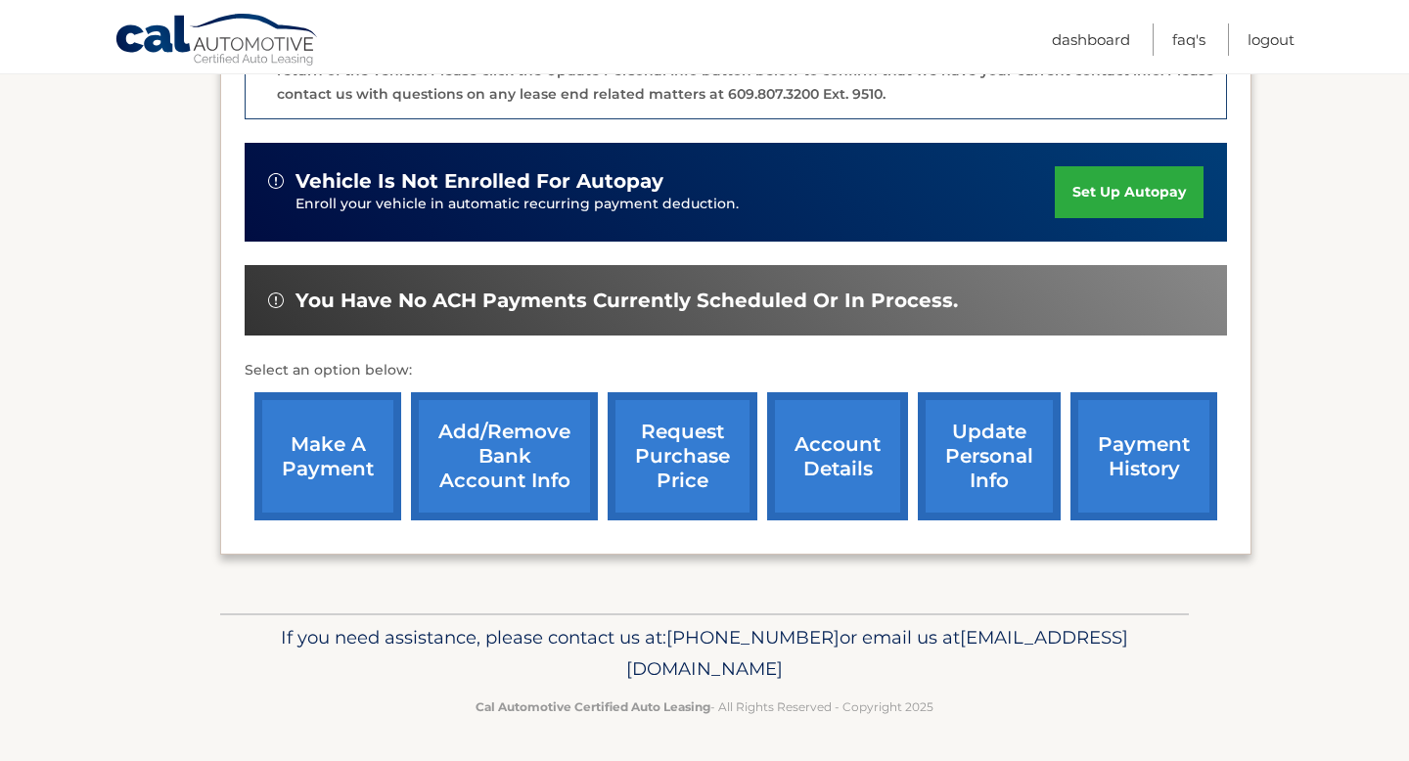
click at [330, 483] on link "make a payment" at bounding box center [327, 456] width 147 height 128
